Goal: Find specific page/section: Find specific page/section

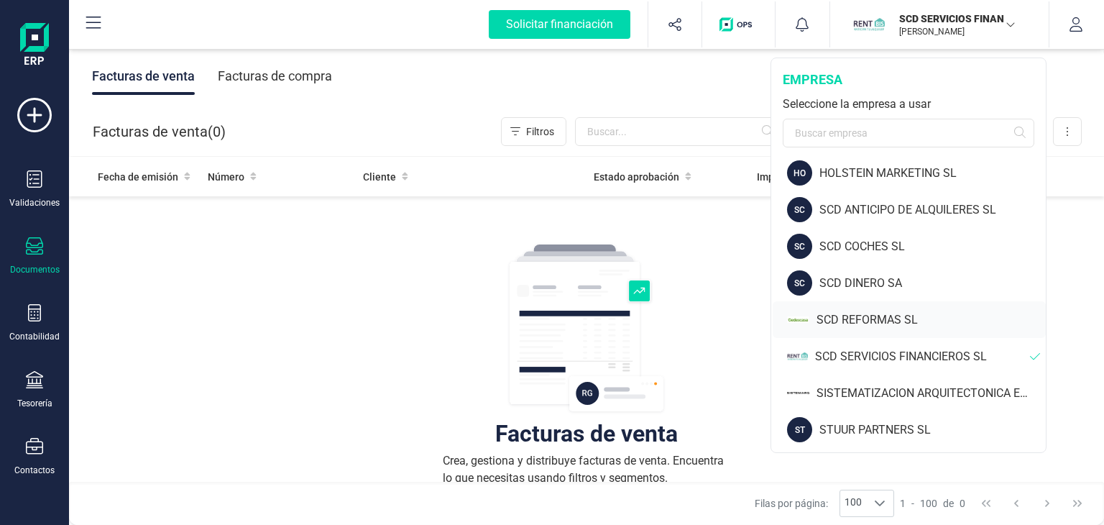
scroll to position [79, 0]
click at [879, 389] on div "SISTEMATIZACION ARQUITECTONICA EN REFORMAS SL" at bounding box center [931, 391] width 229 height 17
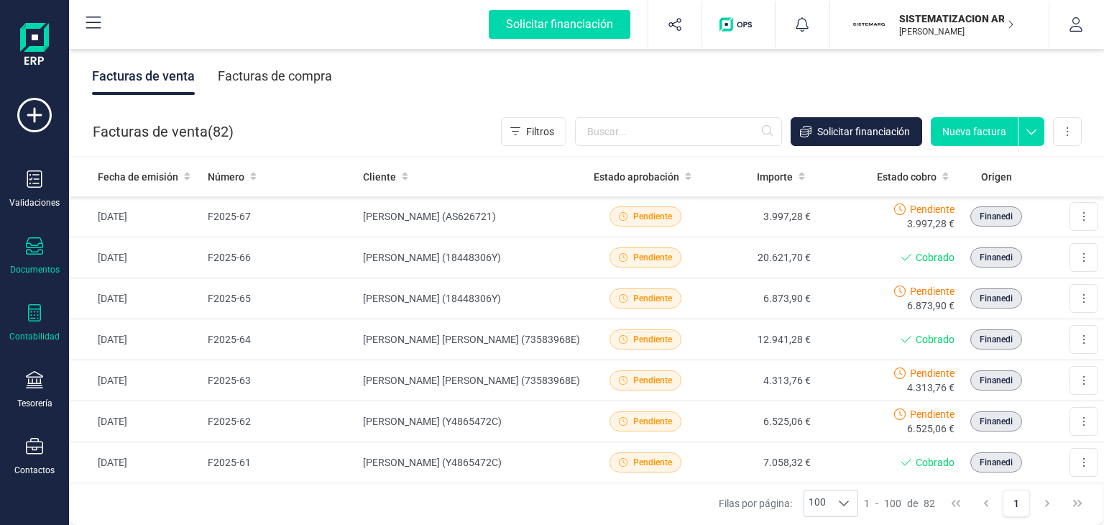
click at [32, 312] on icon at bounding box center [34, 312] width 17 height 17
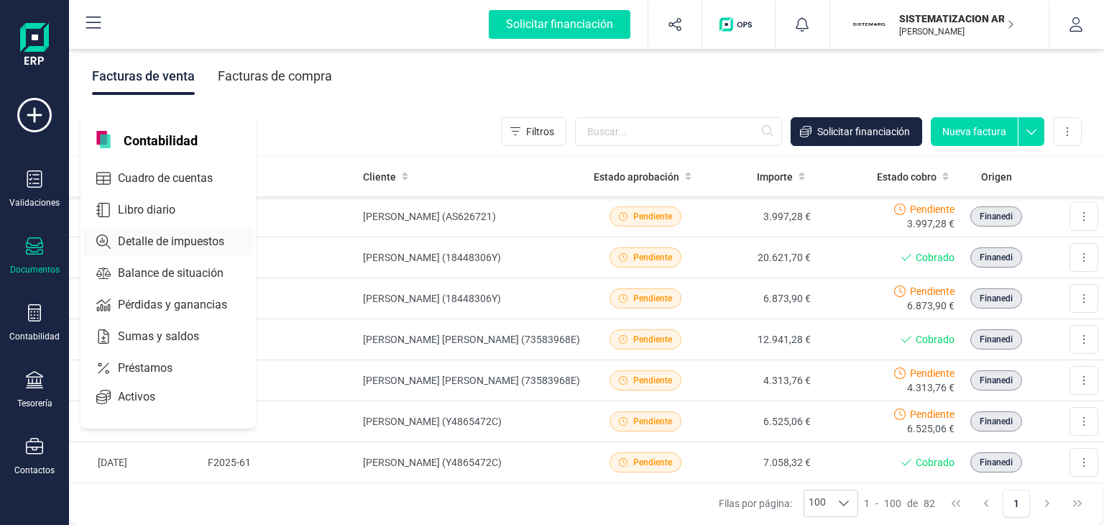
click at [158, 233] on span "Detalle de impuestos" at bounding box center [181, 241] width 138 height 17
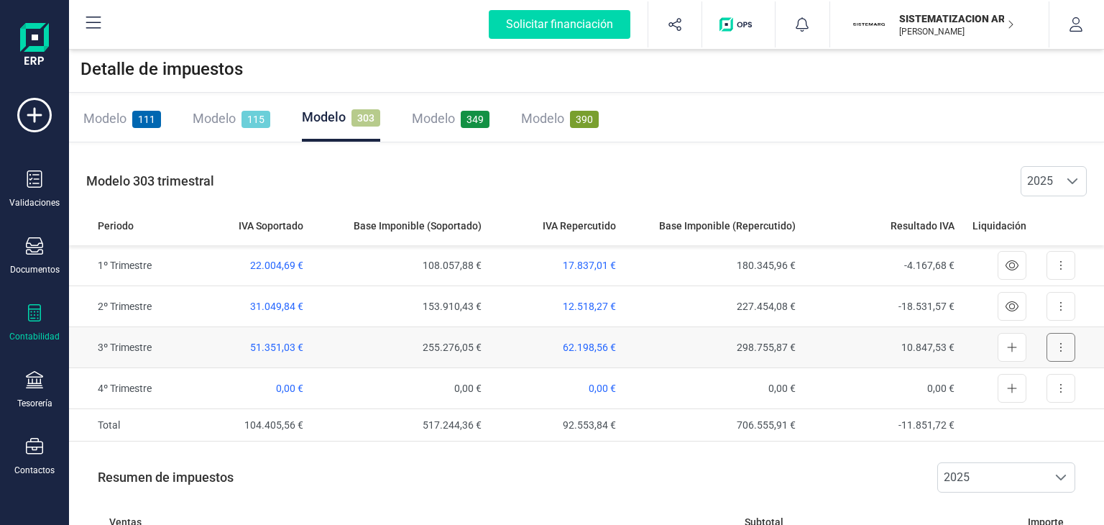
click at [1065, 344] on button at bounding box center [1061, 347] width 29 height 29
click at [36, 260] on div "Documentos" at bounding box center [35, 256] width 58 height 38
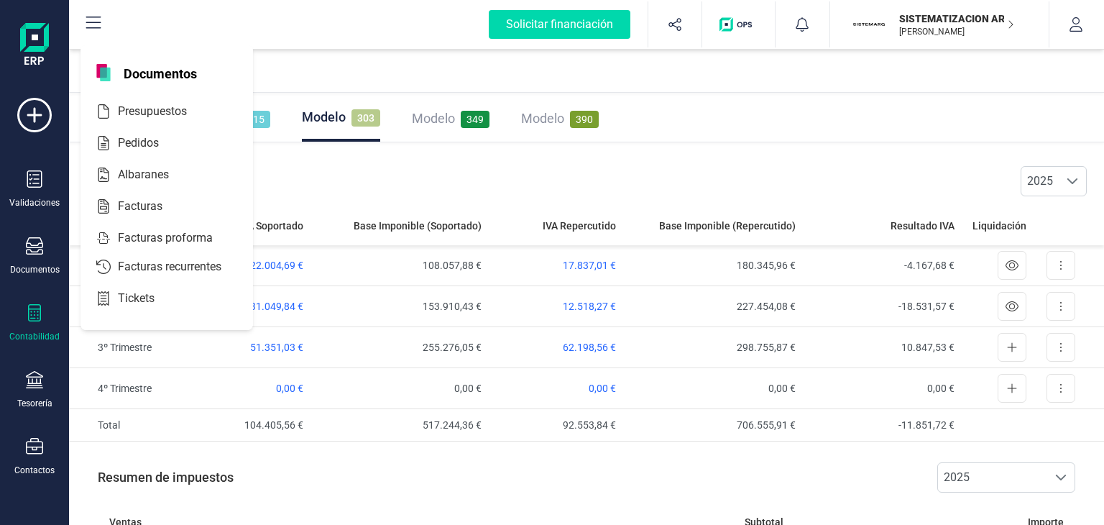
click at [38, 314] on icon at bounding box center [34, 312] width 17 height 17
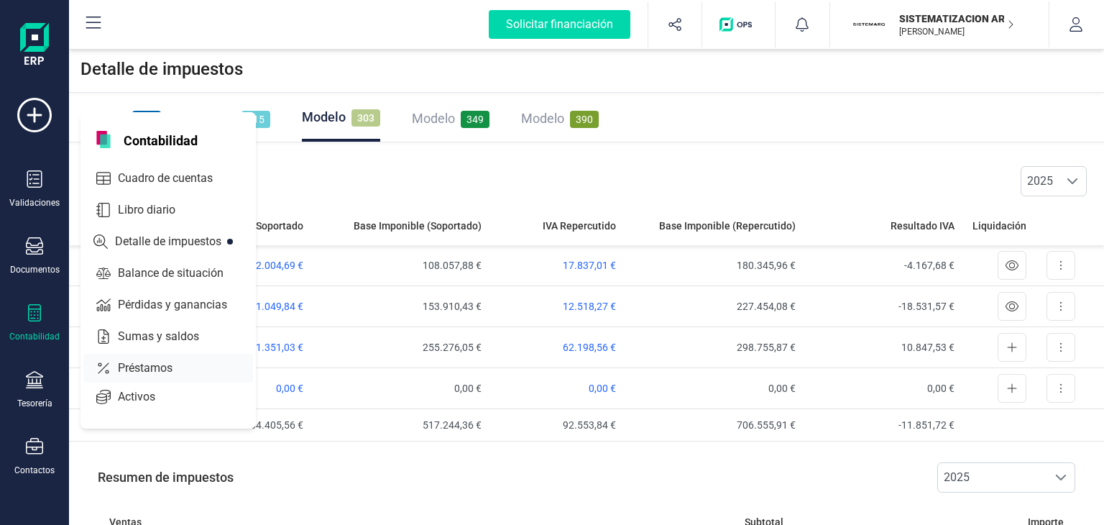
click at [147, 303] on span "Pérdidas y ganancias" at bounding box center [182, 304] width 141 height 17
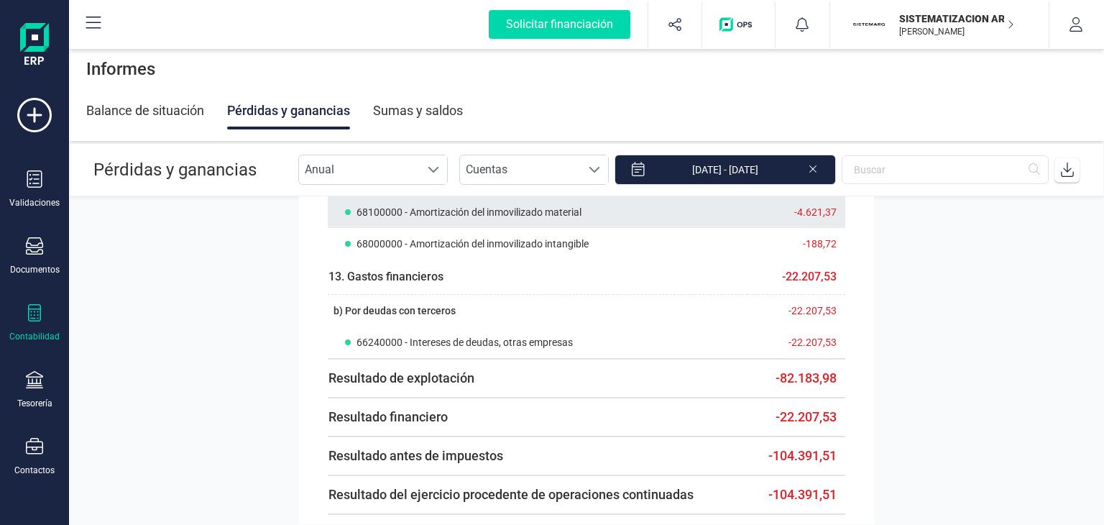
scroll to position [1691, 0]
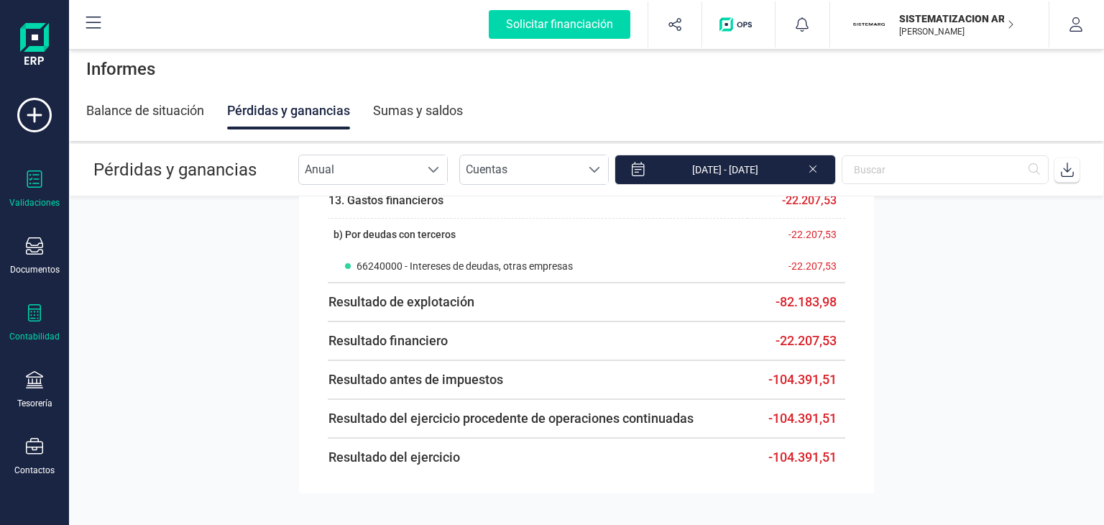
click at [37, 180] on icon at bounding box center [34, 178] width 17 height 17
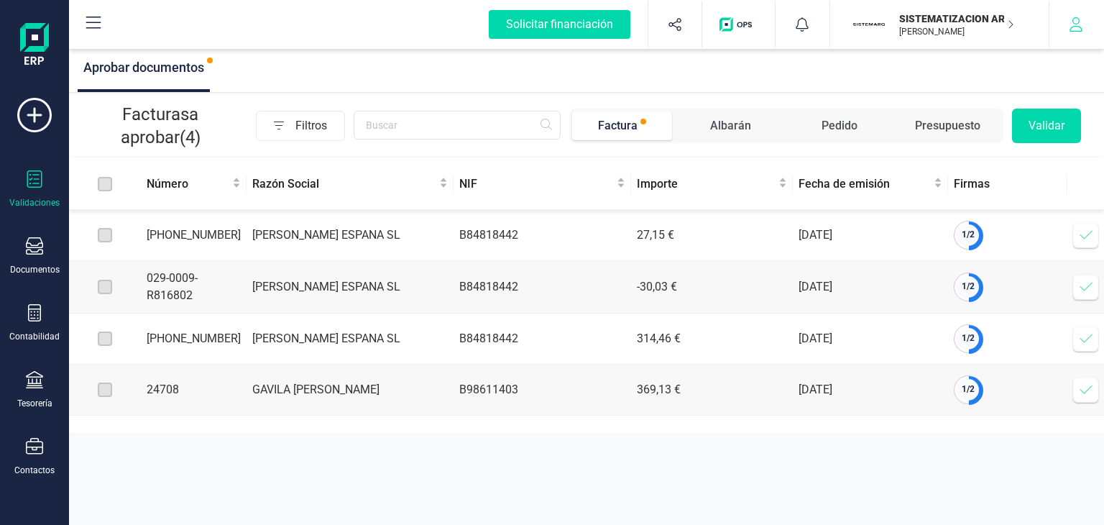
click at [1074, 19] on icon "button" at bounding box center [1076, 24] width 14 height 14
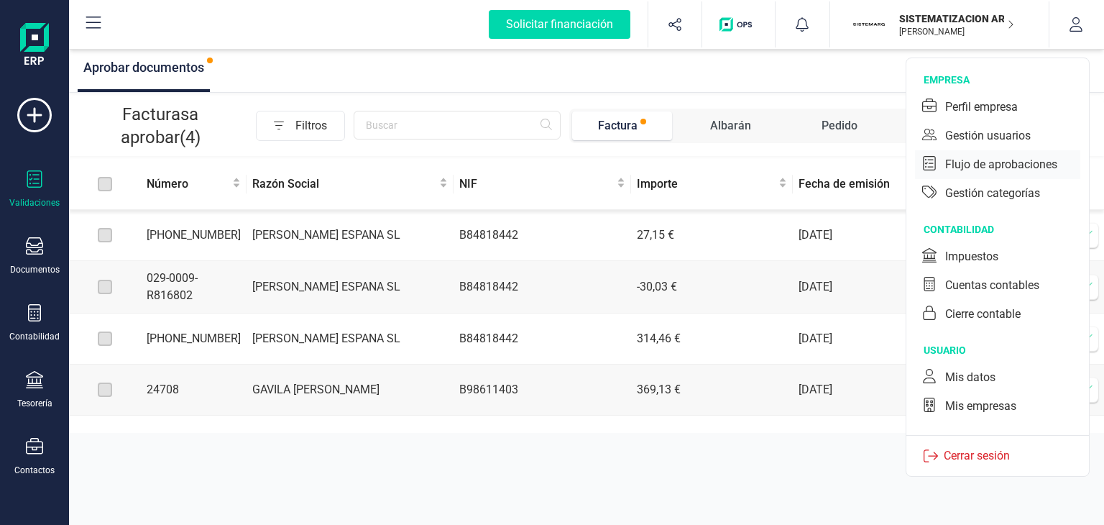
click at [1013, 161] on div "Flujo de aprobaciones" at bounding box center [1002, 164] width 112 height 17
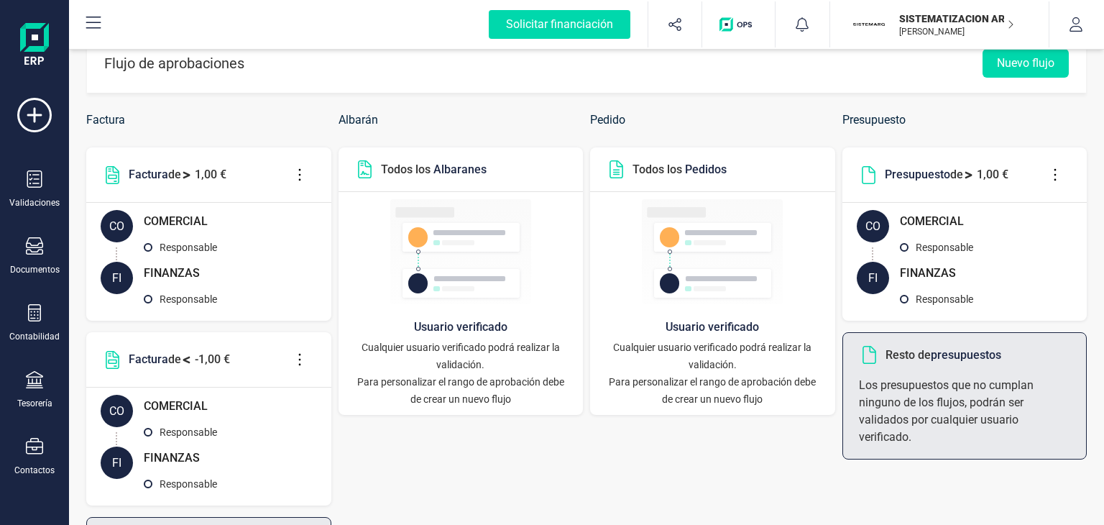
scroll to position [6, 0]
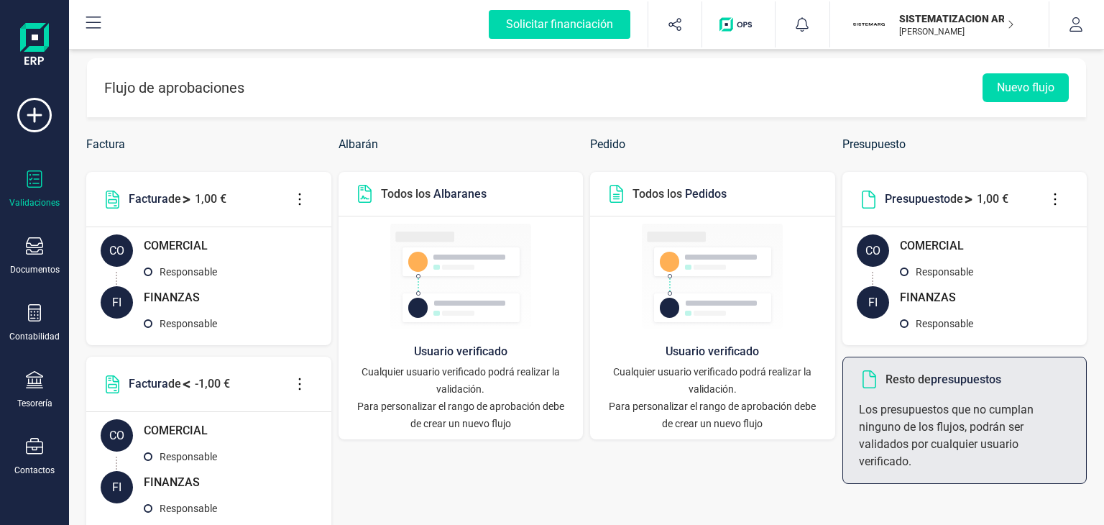
click at [29, 178] on icon at bounding box center [34, 178] width 17 height 17
